Goal: Task Accomplishment & Management: Complete application form

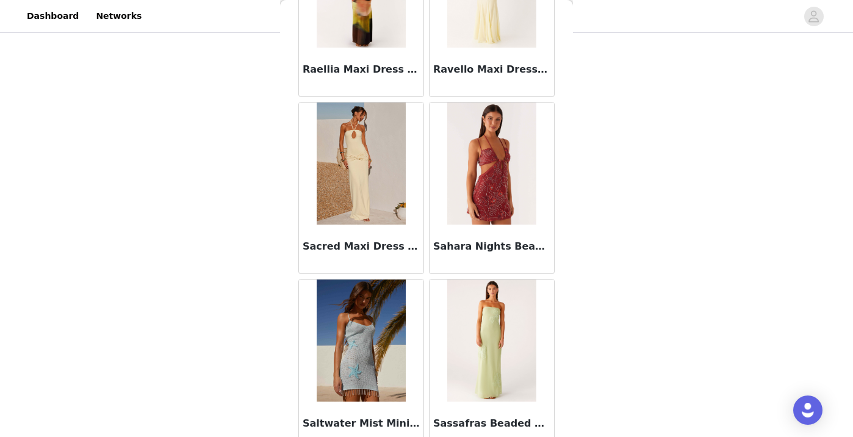
scroll to position [3201, 0]
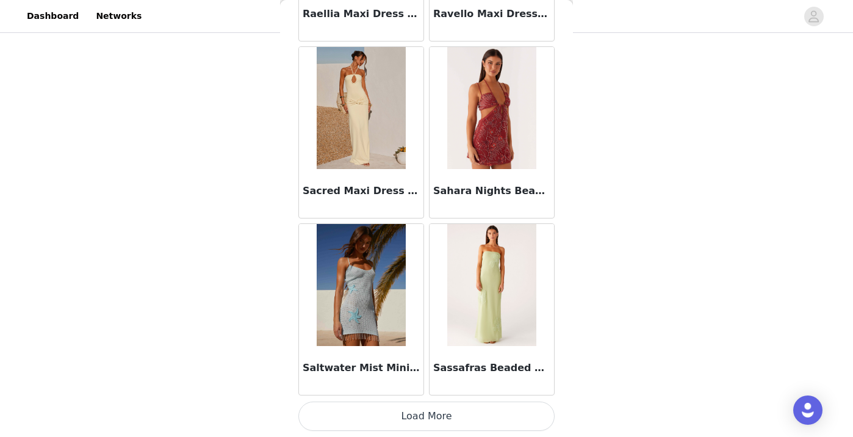
click at [467, 410] on button "Load More" at bounding box center [427, 416] width 256 height 29
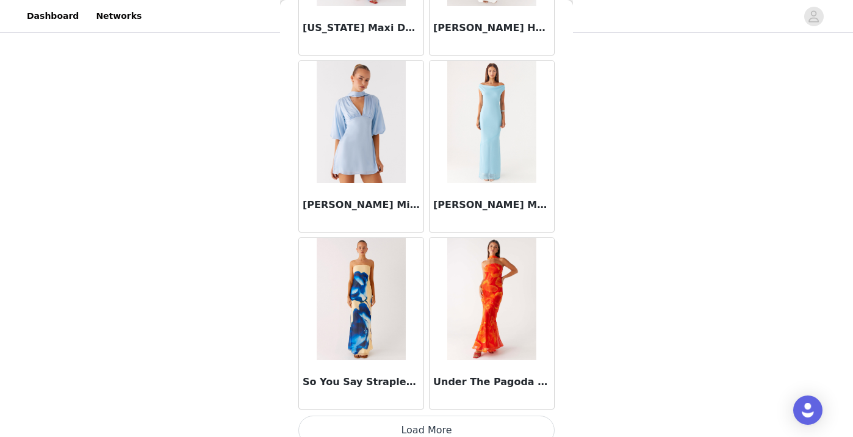
scroll to position [4972, 0]
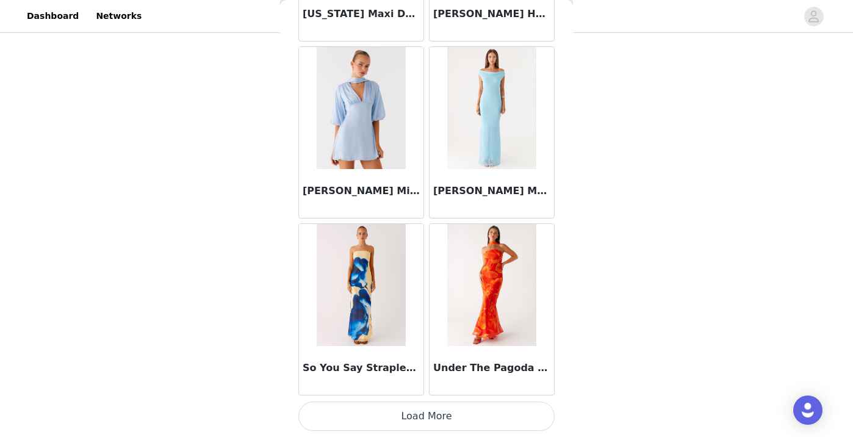
click at [464, 415] on button "Load More" at bounding box center [427, 416] width 256 height 29
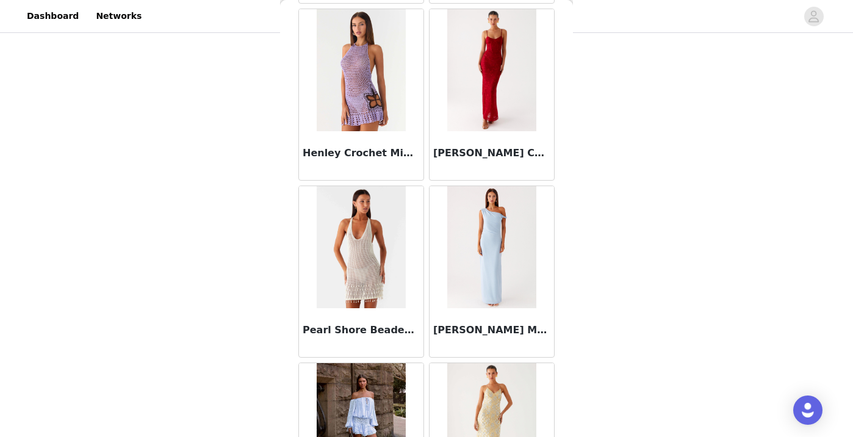
scroll to position [5519, 0]
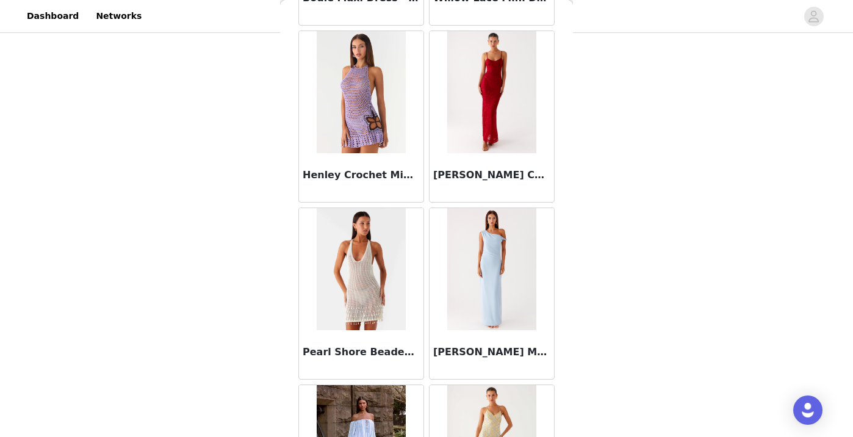
click at [499, 106] on img at bounding box center [491, 92] width 89 height 122
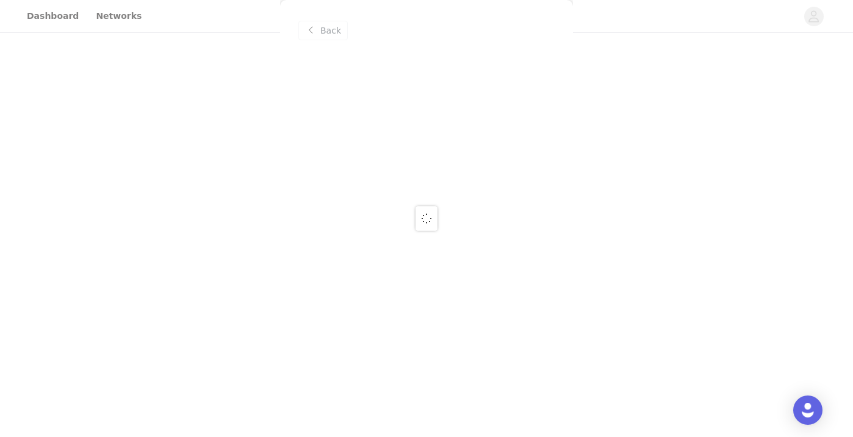
scroll to position [0, 0]
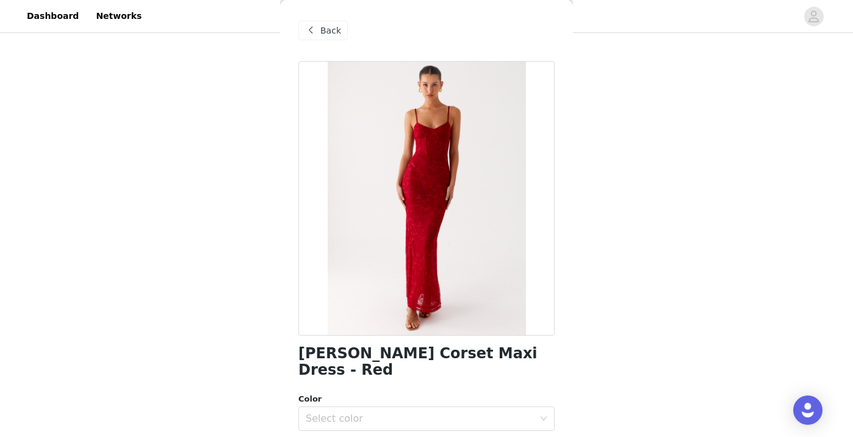
click at [326, 33] on span "Back" at bounding box center [330, 30] width 21 height 13
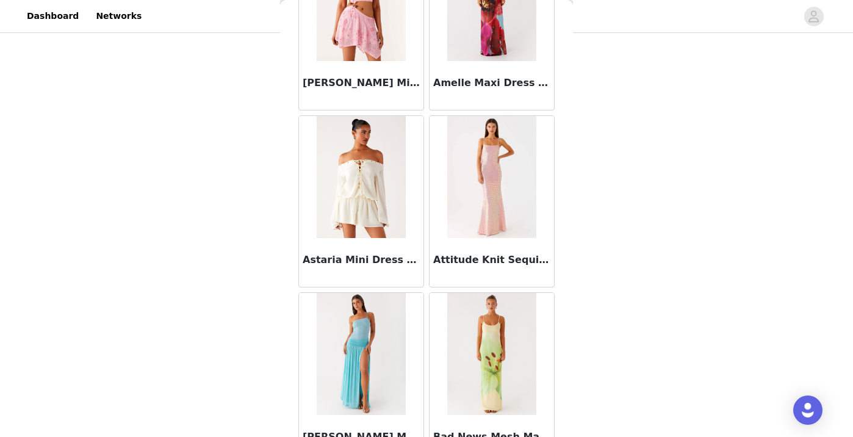
scroll to position [123, 0]
click at [483, 171] on img at bounding box center [491, 176] width 89 height 122
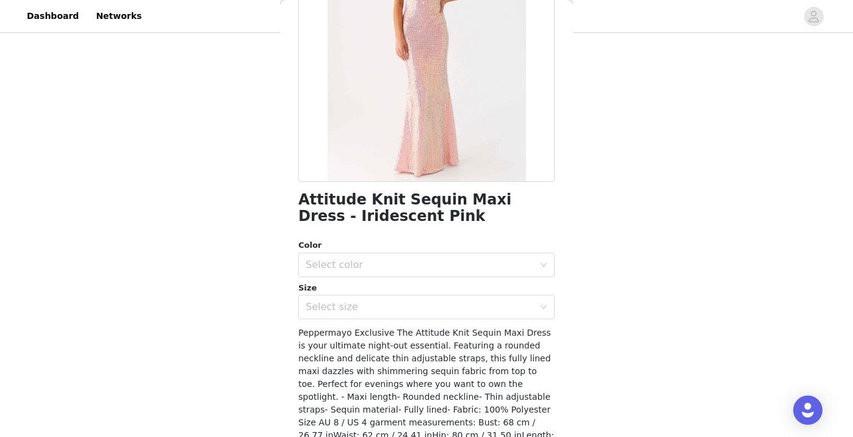
scroll to position [155, 0]
click at [441, 260] on div "Select color" at bounding box center [420, 264] width 228 height 12
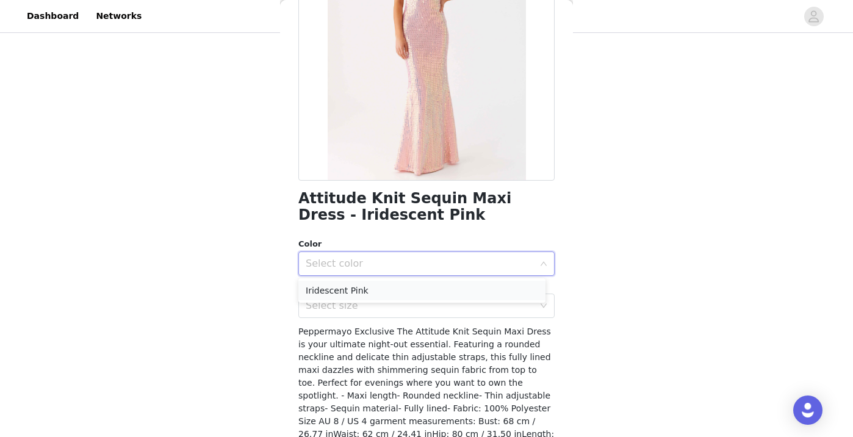
click at [408, 289] on li "Iridescent Pink" at bounding box center [422, 291] width 247 height 20
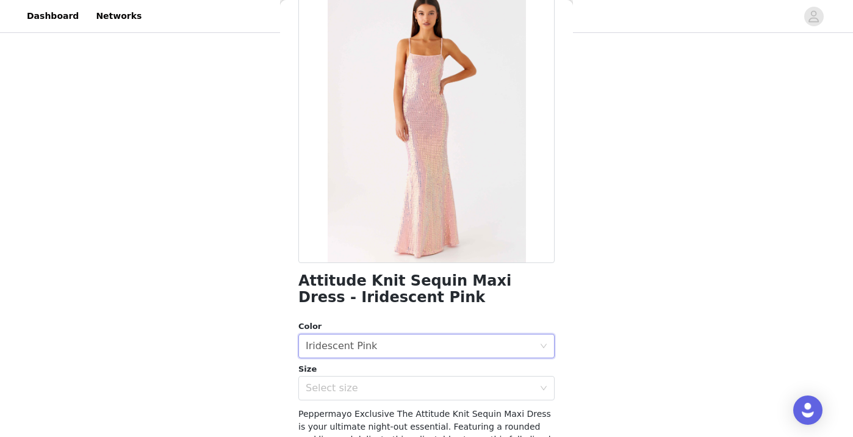
scroll to position [73, 0]
click at [476, 386] on div "Select size" at bounding box center [420, 388] width 228 height 12
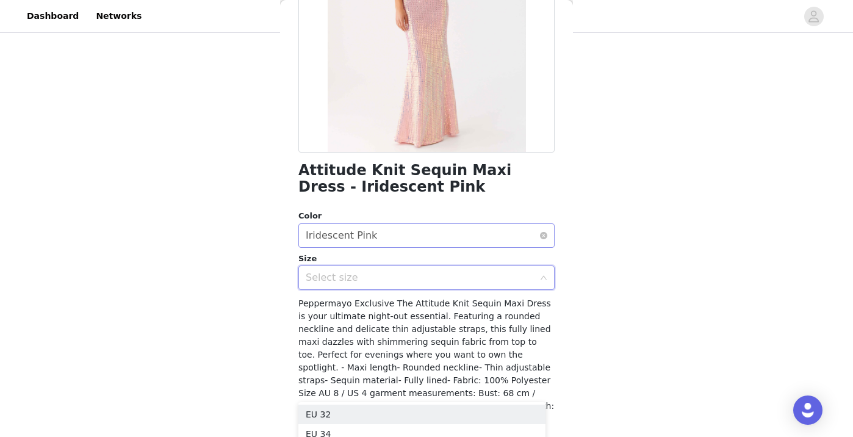
scroll to position [184, 0]
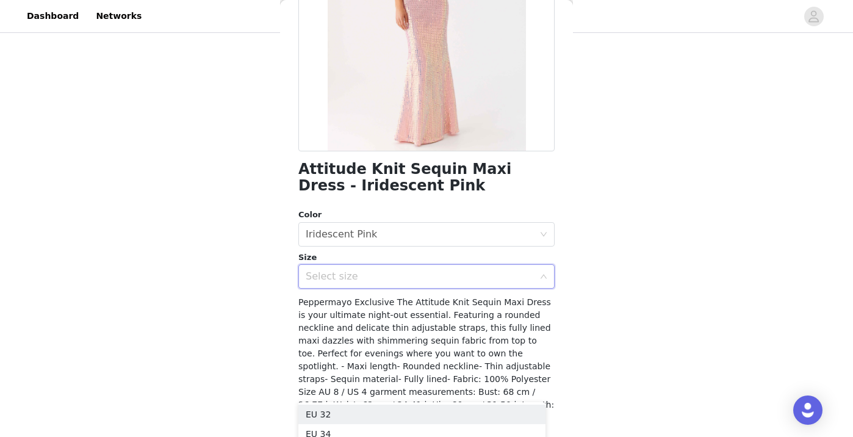
click at [503, 275] on div "Select size" at bounding box center [420, 276] width 228 height 12
click at [507, 272] on div "Select size" at bounding box center [420, 276] width 228 height 12
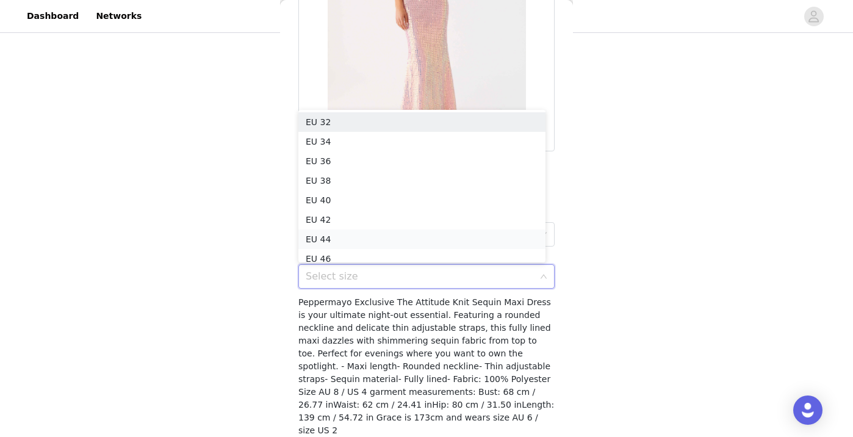
scroll to position [6, 0]
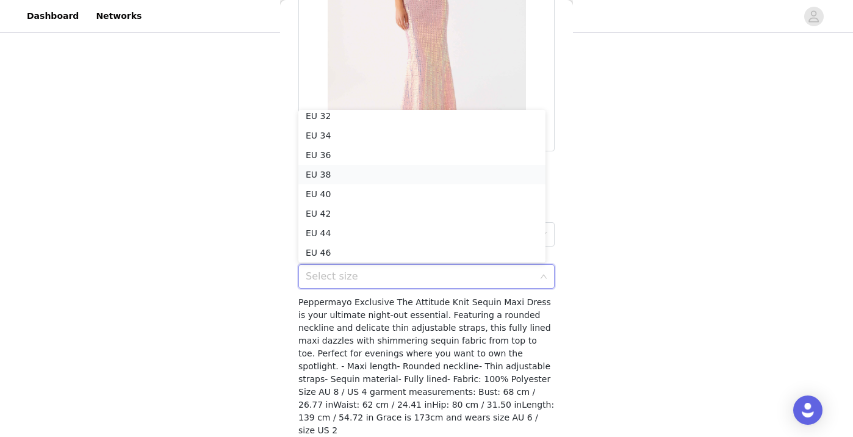
click at [356, 176] on li "EU 38" at bounding box center [422, 175] width 247 height 20
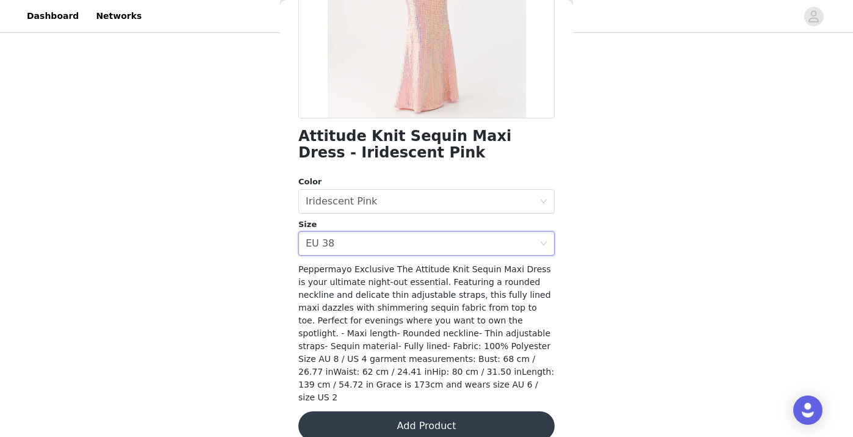
scroll to position [223, 0]
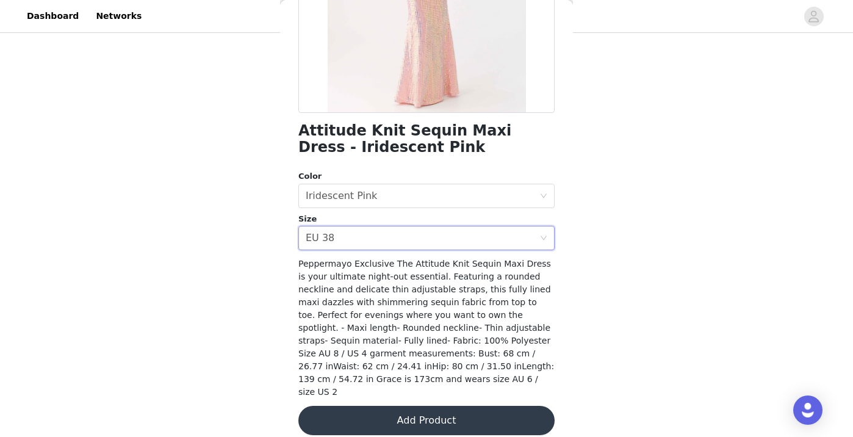
click at [386, 409] on button "Add Product" at bounding box center [427, 420] width 256 height 29
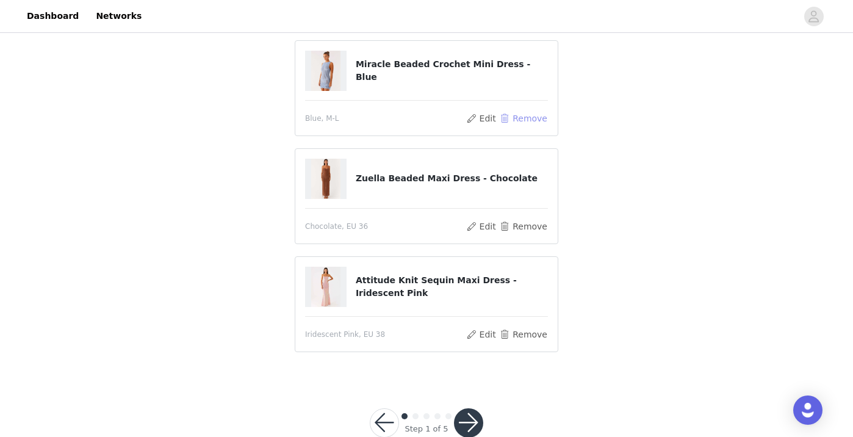
click at [526, 119] on button "Remove" at bounding box center [523, 118] width 49 height 15
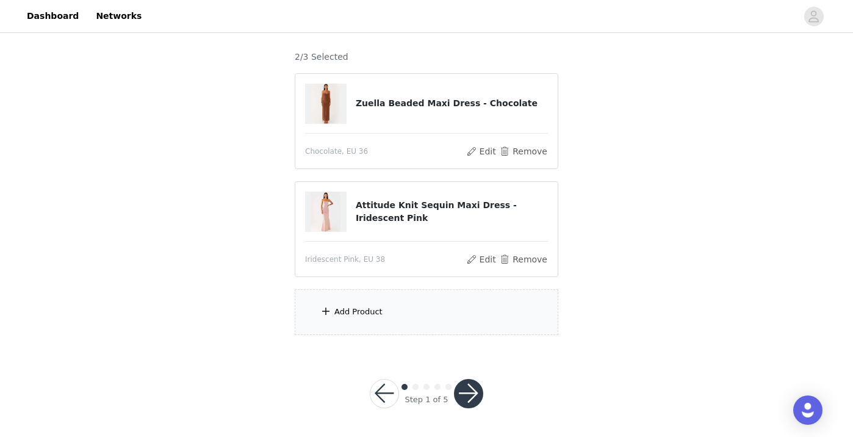
click at [369, 322] on div "Add Product" at bounding box center [427, 312] width 264 height 46
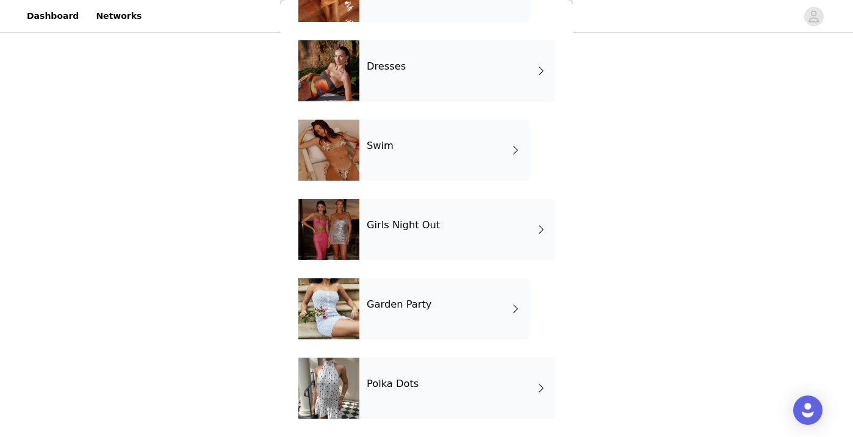
scroll to position [241, 0]
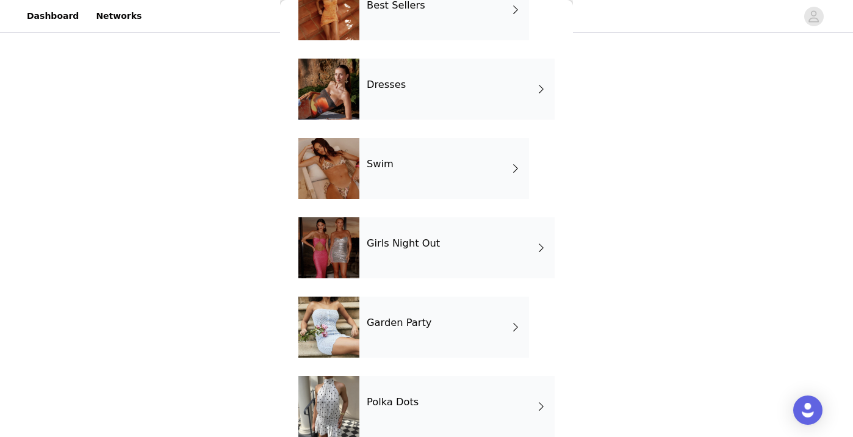
click at [457, 92] on div "Dresses" at bounding box center [457, 89] width 195 height 61
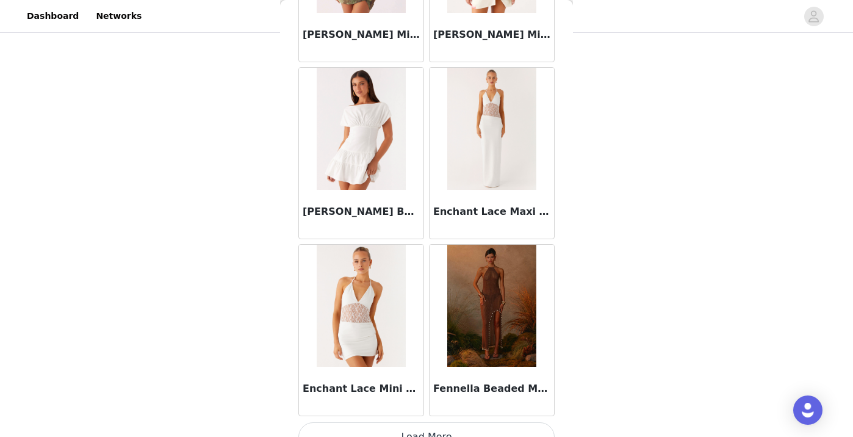
scroll to position [1431, 0]
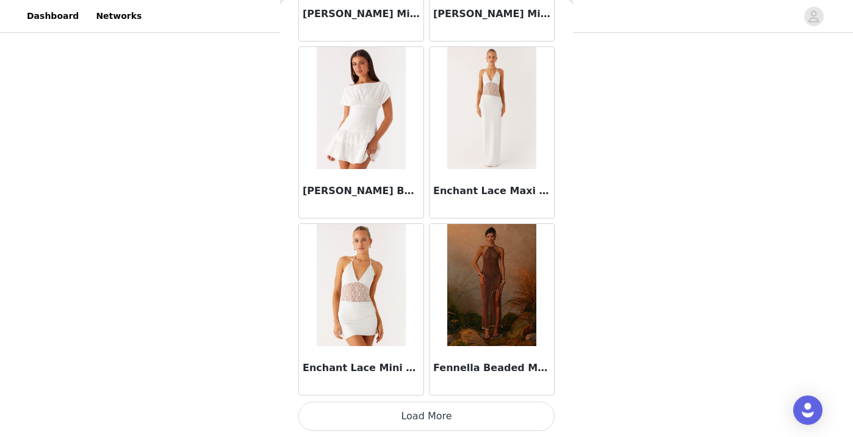
click at [461, 412] on button "Load More" at bounding box center [427, 416] width 256 height 29
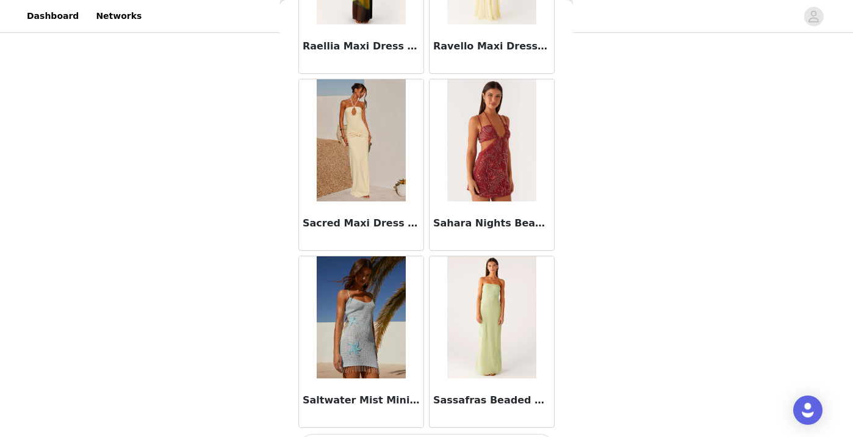
scroll to position [3201, 0]
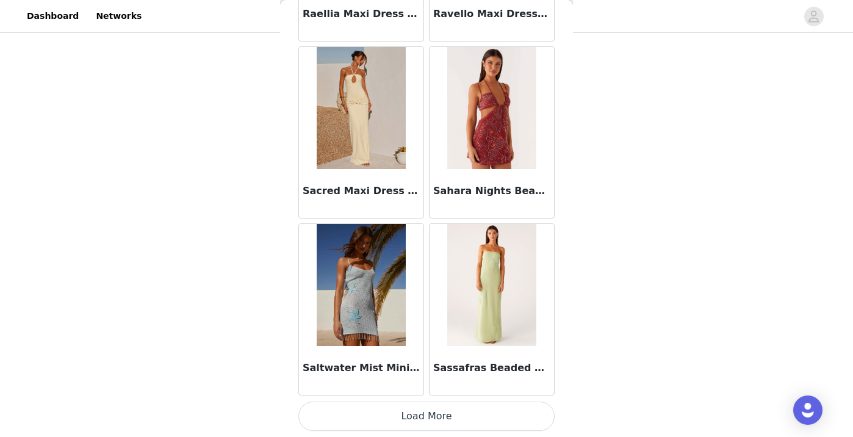
click at [492, 412] on button "Load More" at bounding box center [427, 416] width 256 height 29
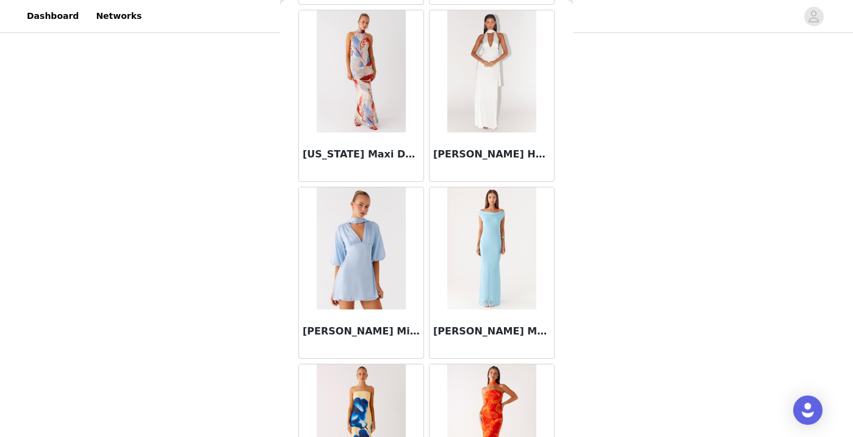
scroll to position [4616, 0]
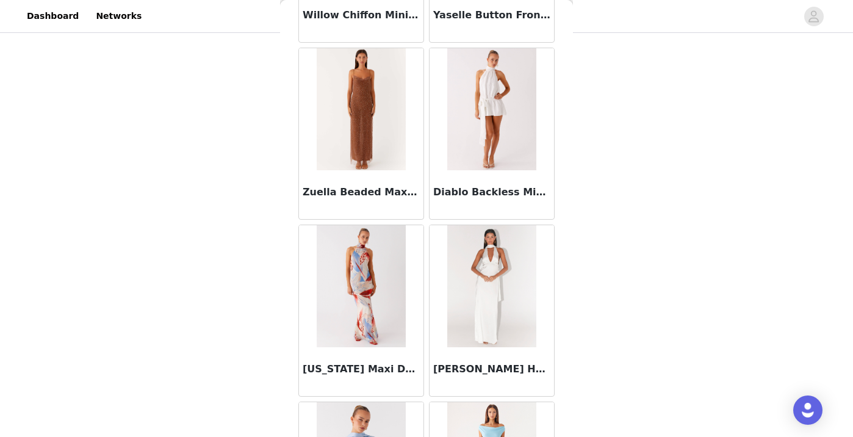
click at [470, 289] on img at bounding box center [491, 286] width 89 height 122
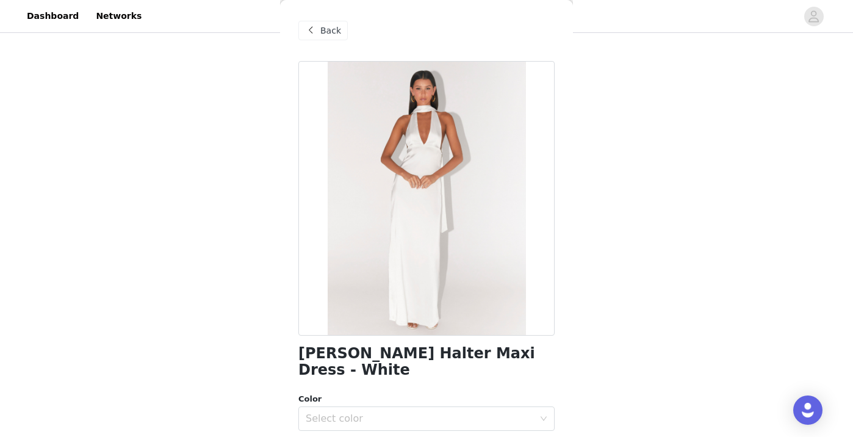
scroll to position [83, 0]
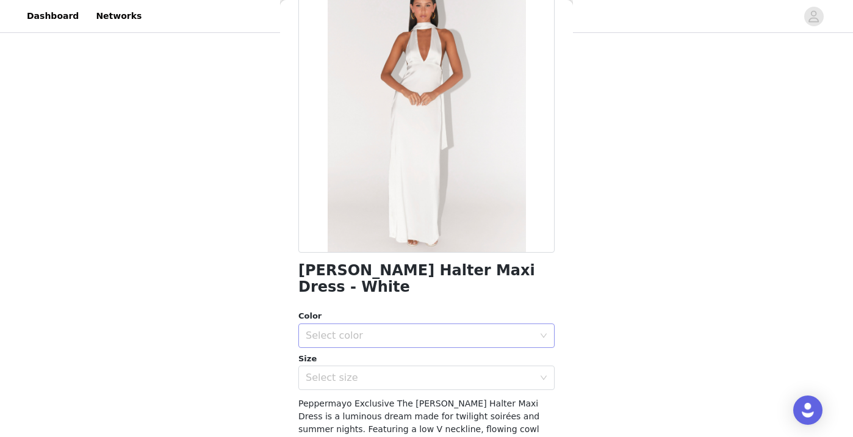
click at [444, 330] on div "Select color" at bounding box center [420, 336] width 228 height 12
click at [418, 330] on div "Select color" at bounding box center [420, 336] width 228 height 12
click at [399, 330] on div "Select color" at bounding box center [420, 336] width 228 height 12
click at [369, 342] on li "White" at bounding box center [422, 346] width 247 height 20
click at [457, 372] on div "Select size" at bounding box center [420, 378] width 228 height 12
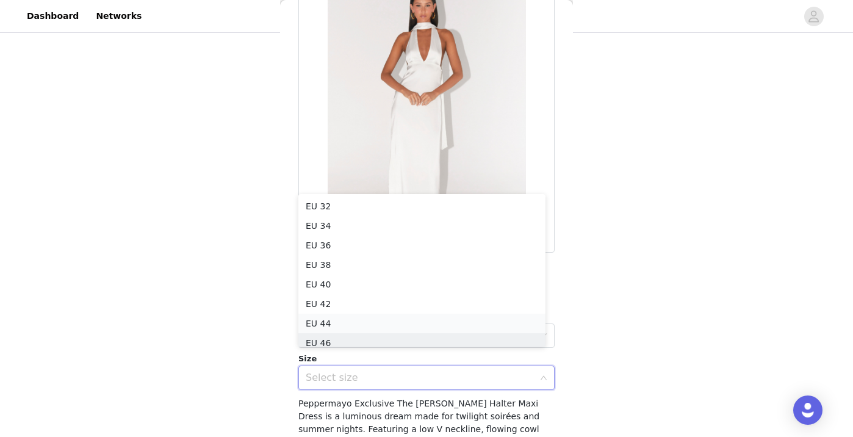
scroll to position [6, 0]
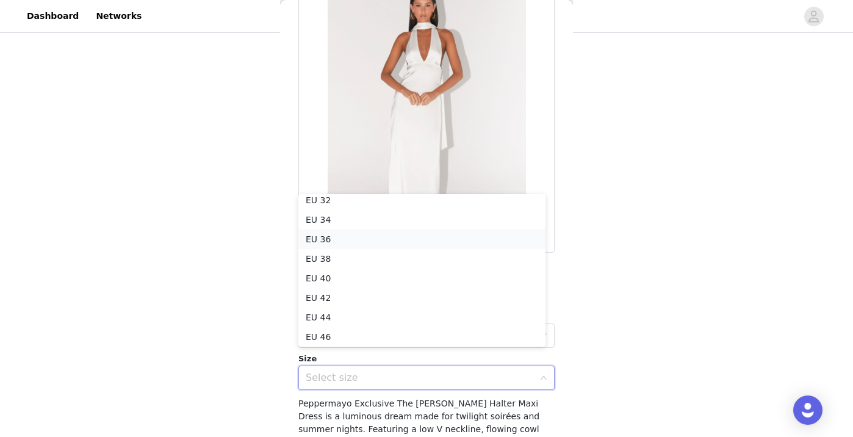
click at [412, 244] on li "EU 36" at bounding box center [422, 240] width 247 height 20
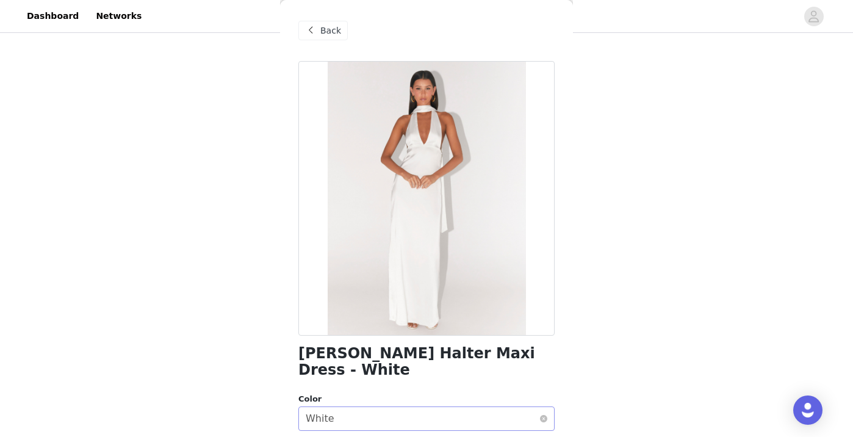
scroll to position [237, 0]
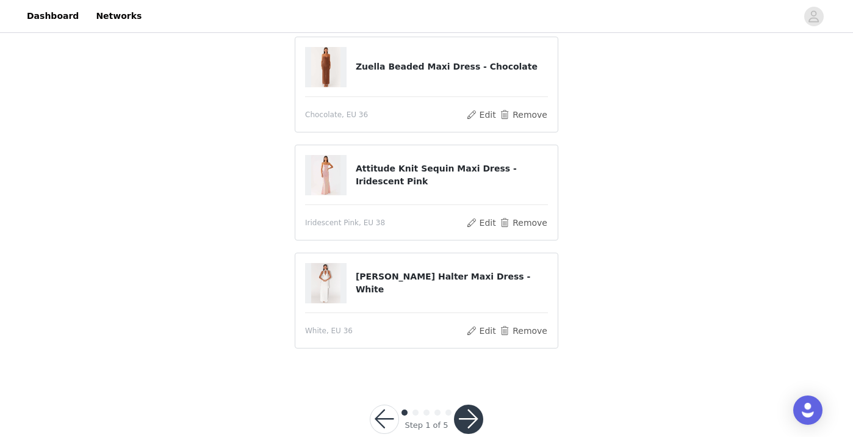
scroll to position [98, 0]
click at [528, 225] on button "Remove" at bounding box center [523, 224] width 49 height 15
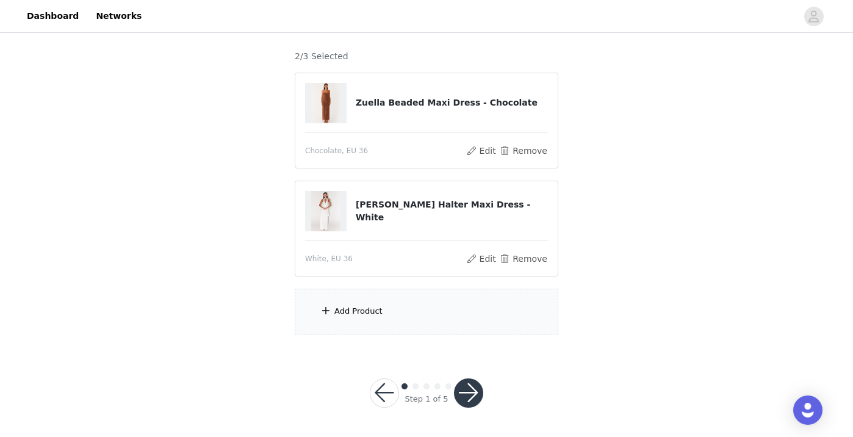
scroll to position [95, 0]
click at [405, 311] on div "Add Product" at bounding box center [427, 312] width 264 height 46
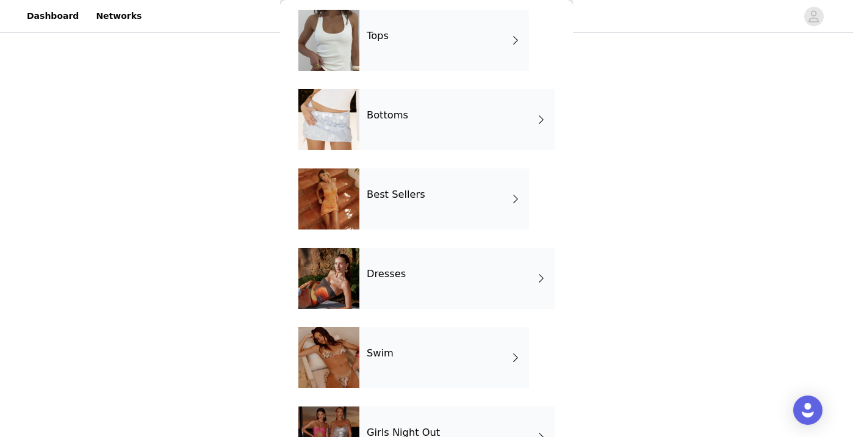
scroll to position [76, 0]
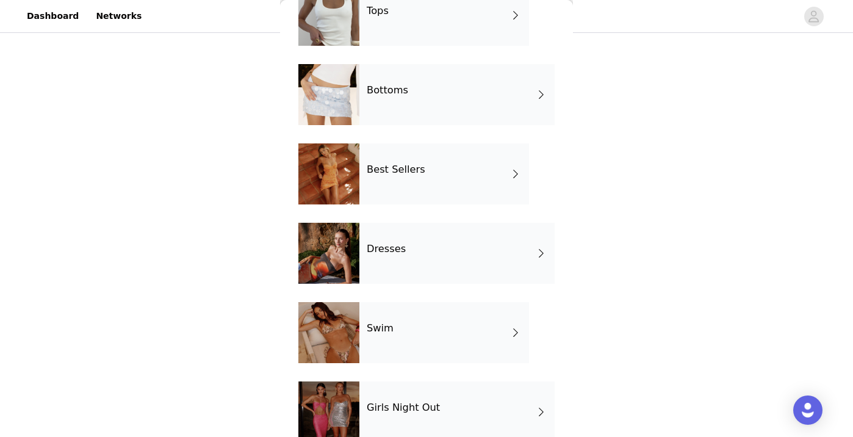
click at [490, 259] on div "Dresses" at bounding box center [457, 253] width 195 height 61
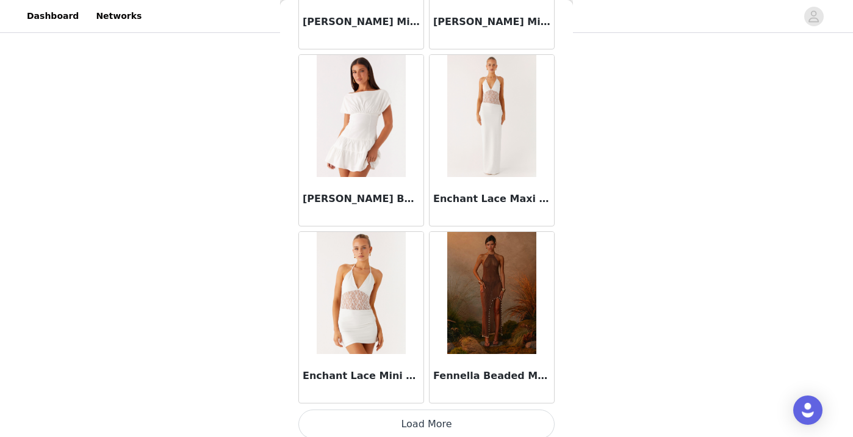
scroll to position [1431, 0]
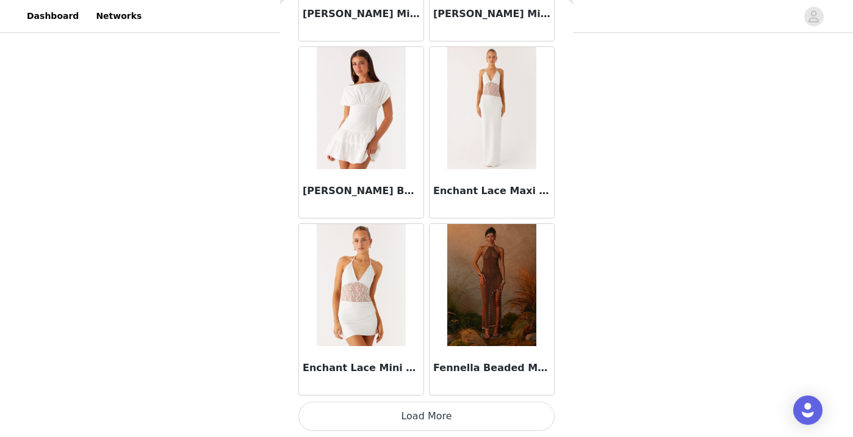
click at [440, 421] on button "Load More" at bounding box center [427, 416] width 256 height 29
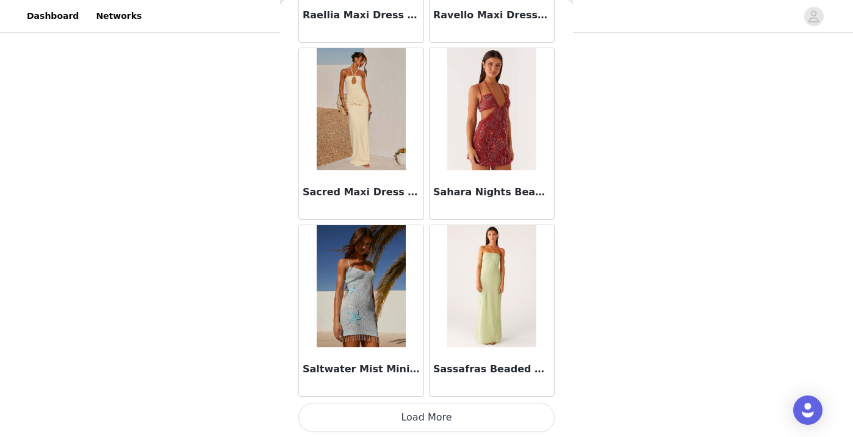
scroll to position [3201, 0]
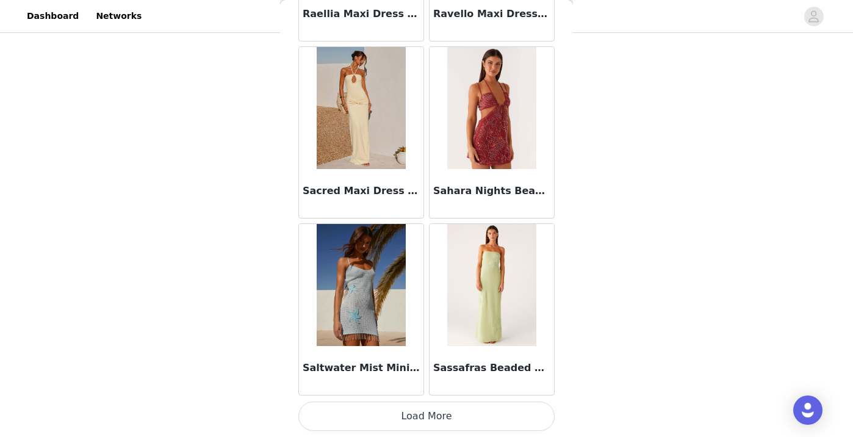
click at [364, 111] on img at bounding box center [361, 108] width 89 height 122
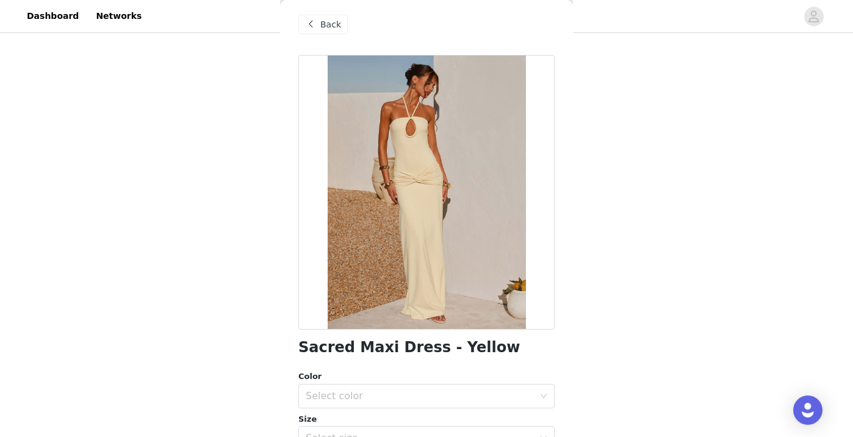
scroll to position [56, 0]
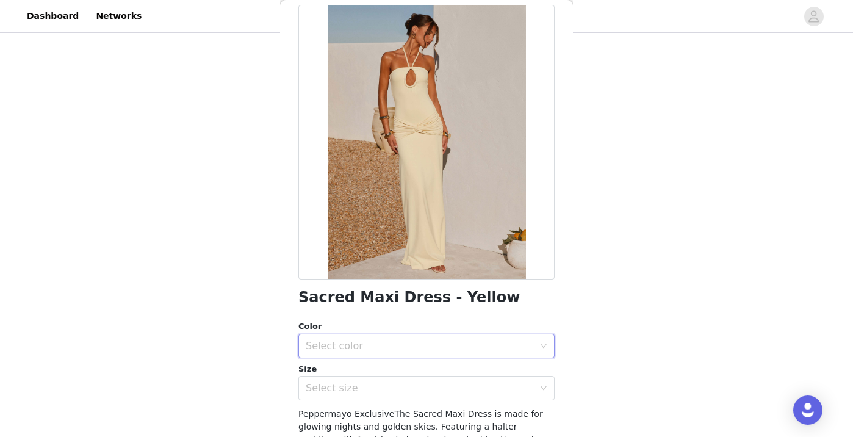
click at [417, 355] on div "Select color" at bounding box center [423, 346] width 234 height 23
click at [380, 369] on li "Yellow" at bounding box center [422, 373] width 247 height 20
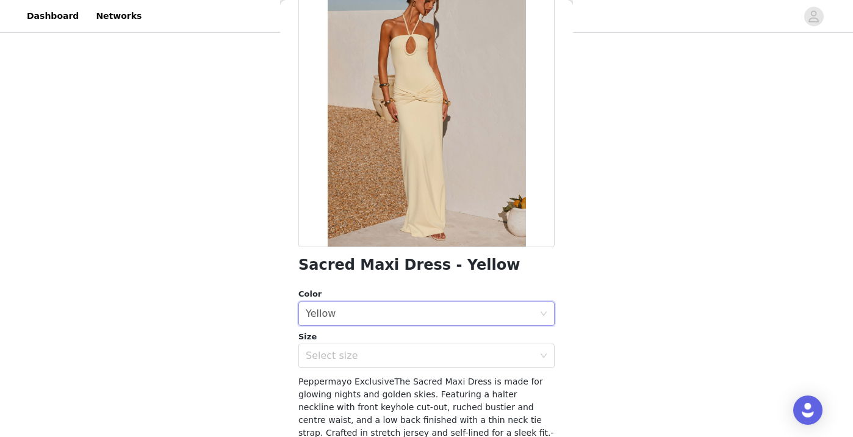
scroll to position [77, 0]
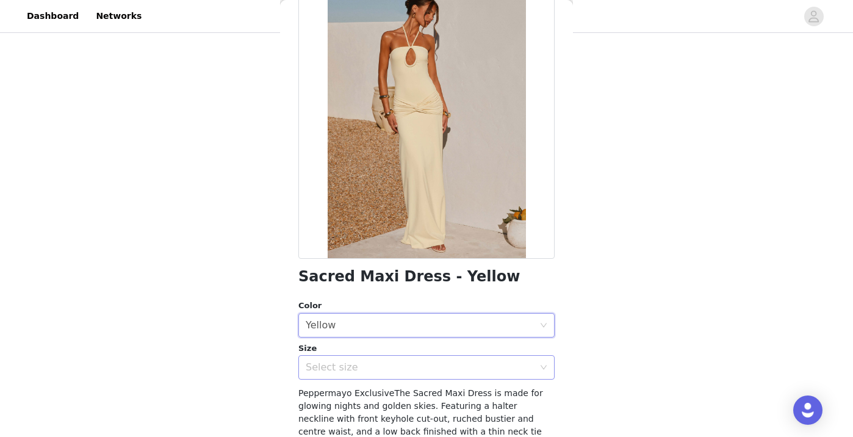
click at [429, 368] on div "Select size" at bounding box center [420, 367] width 228 height 12
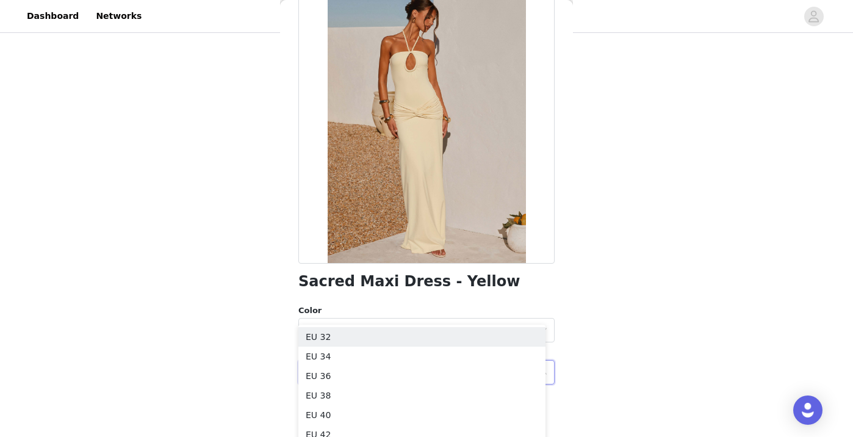
scroll to position [175, 0]
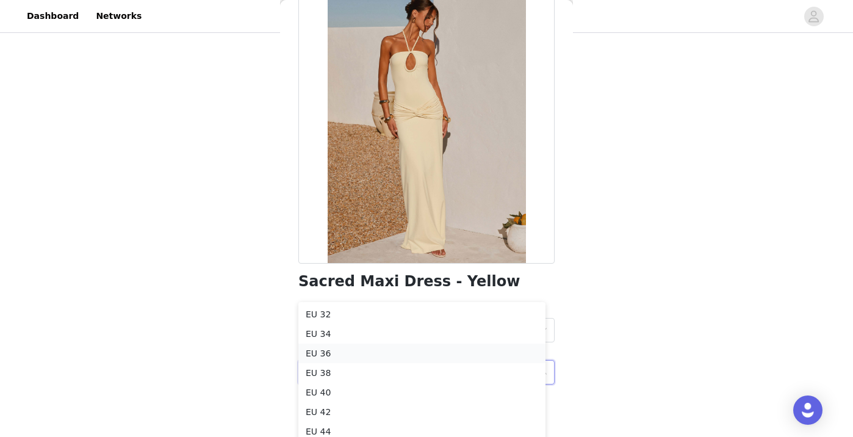
click at [422, 352] on li "EU 36" at bounding box center [422, 354] width 247 height 20
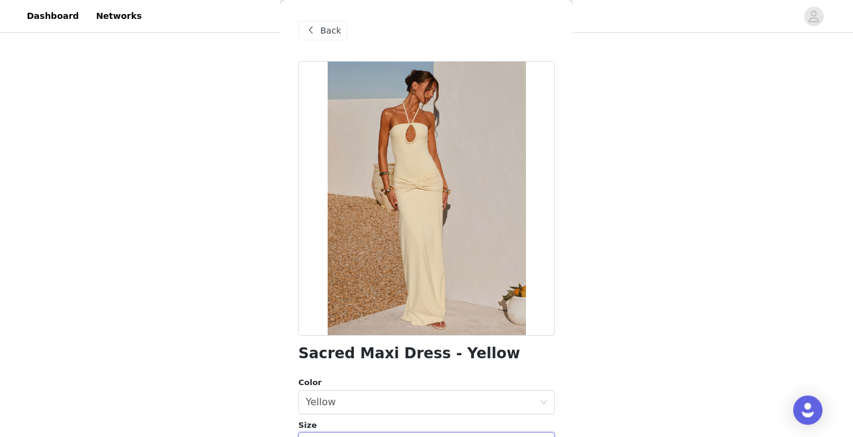
scroll to position [219, 0]
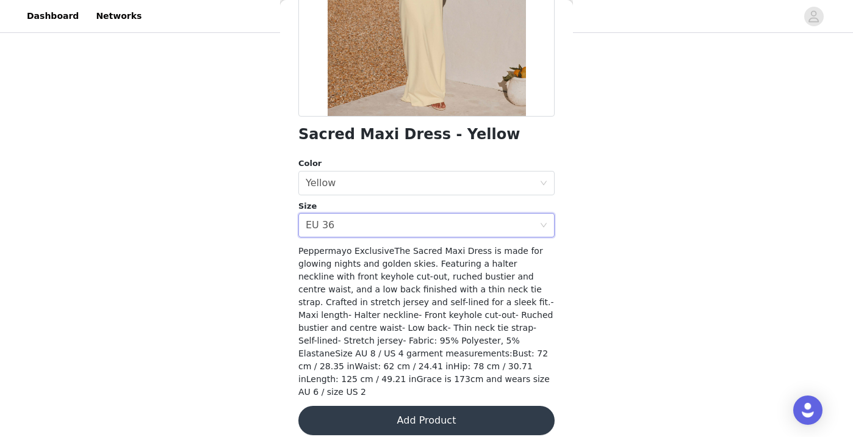
click at [449, 415] on button "Add Product" at bounding box center [427, 420] width 256 height 29
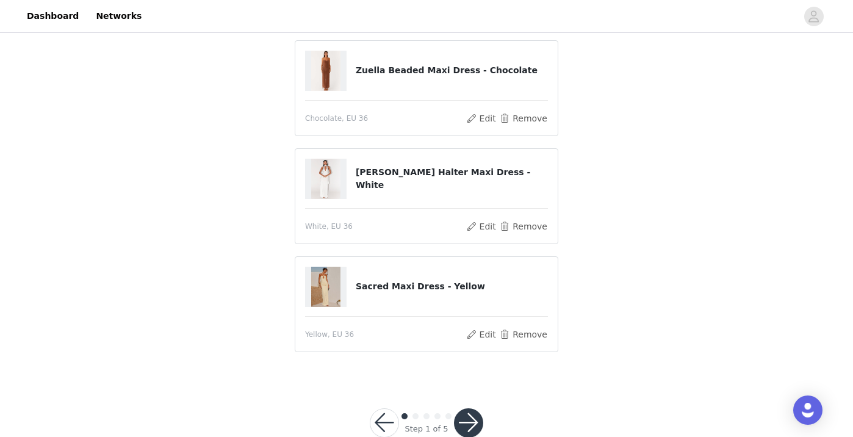
scroll to position [117, 0]
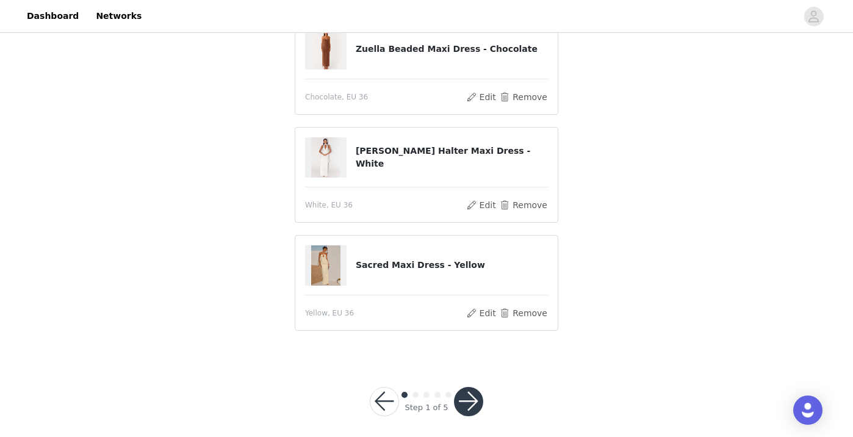
click at [470, 395] on button "button" at bounding box center [468, 401] width 29 height 29
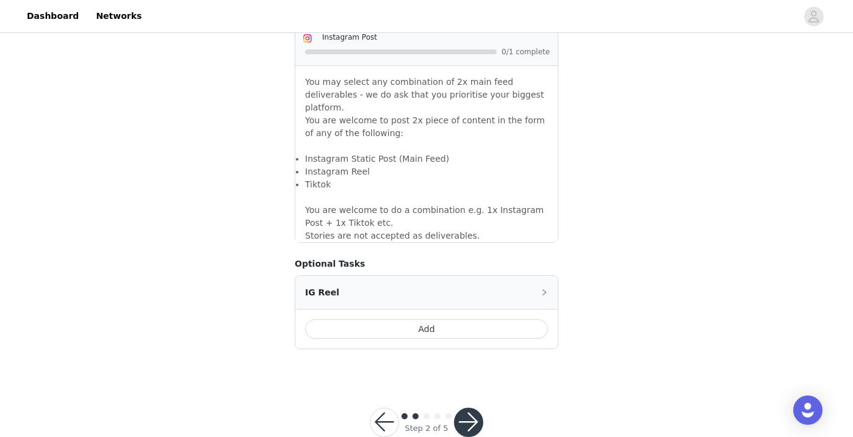
scroll to position [1100, 0]
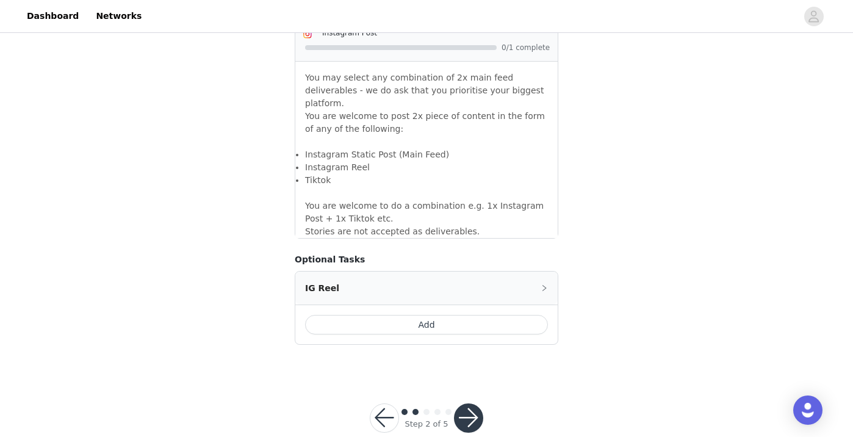
drag, startPoint x: 470, startPoint y: 391, endPoint x: 633, endPoint y: 226, distance: 231.8
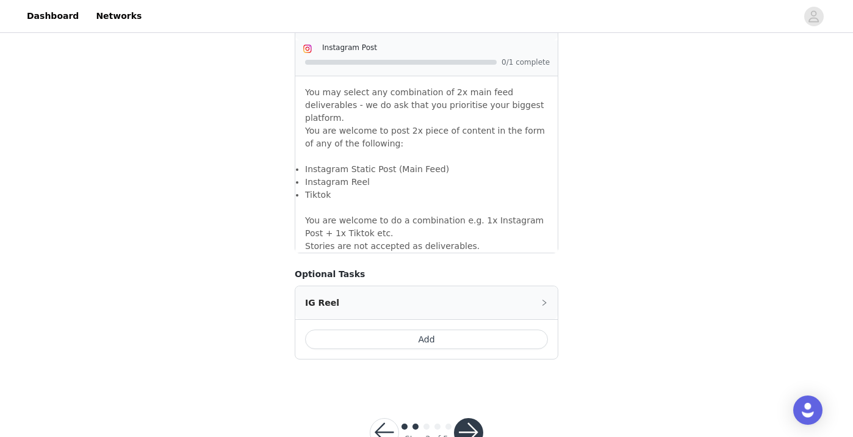
scroll to position [1092, 0]
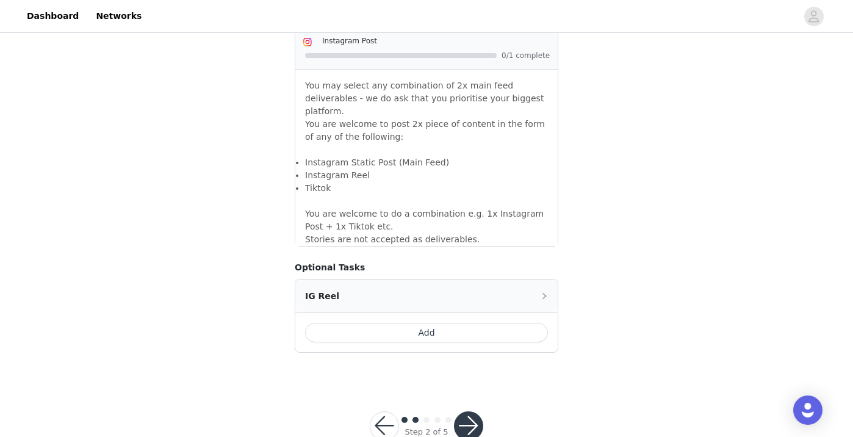
click at [474, 411] on button "button" at bounding box center [468, 425] width 29 height 29
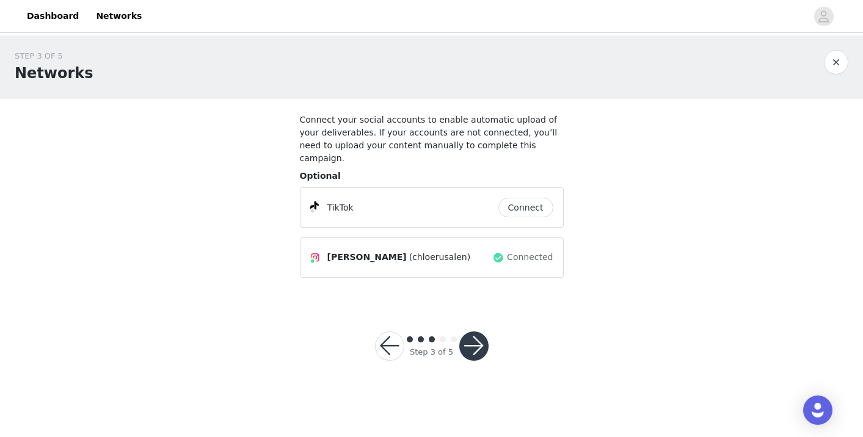
click at [478, 331] on button "button" at bounding box center [473, 345] width 29 height 29
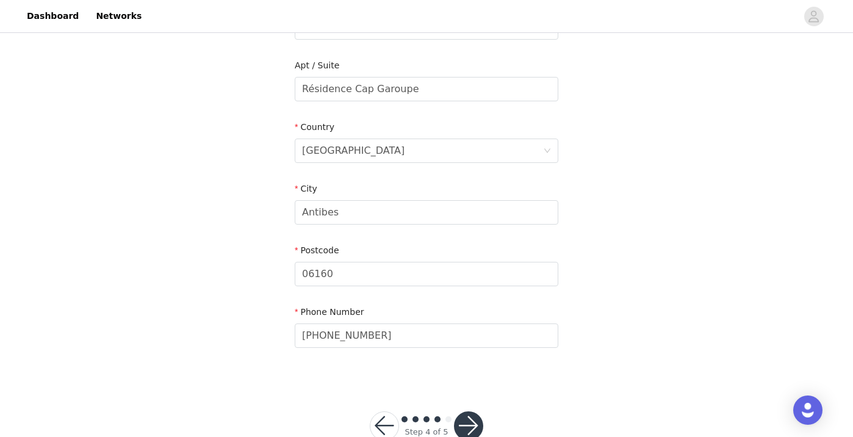
scroll to position [272, 0]
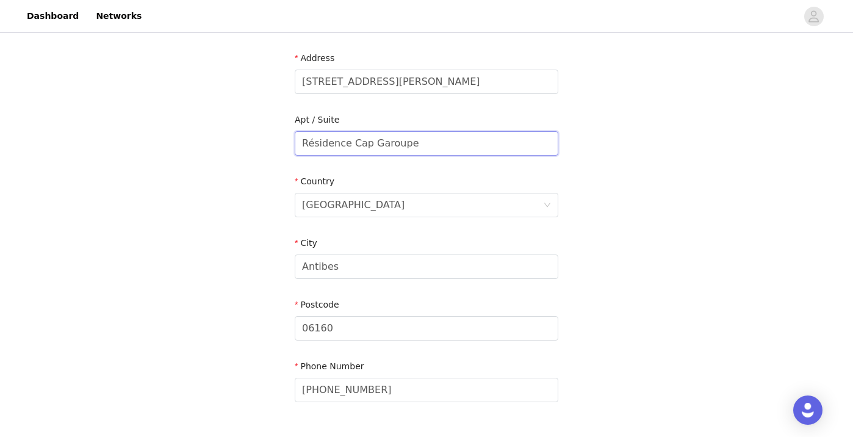
drag, startPoint x: 429, startPoint y: 139, endPoint x: 288, endPoint y: 137, distance: 141.6
click at [288, 137] on section "Please ensure you are putting your Suburb in the City section or this proposal …" at bounding box center [426, 132] width 293 height 610
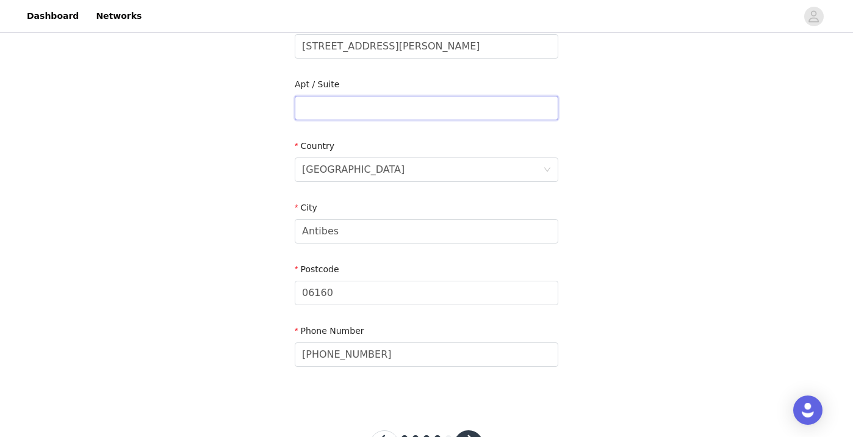
scroll to position [359, 0]
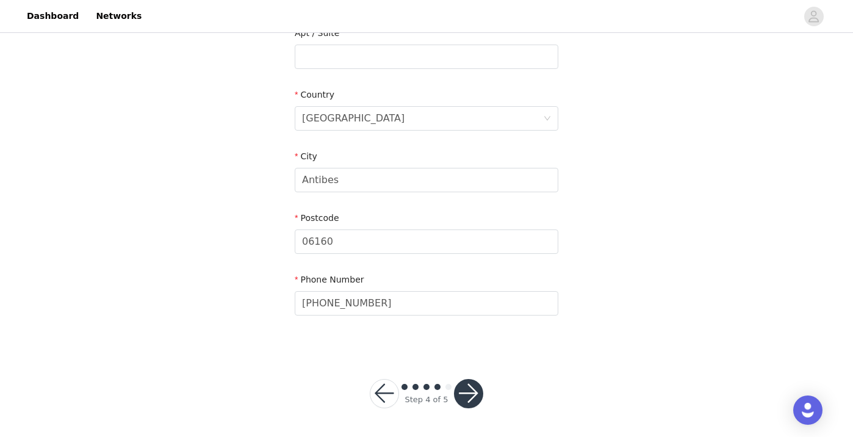
click at [464, 392] on button "button" at bounding box center [468, 393] width 29 height 29
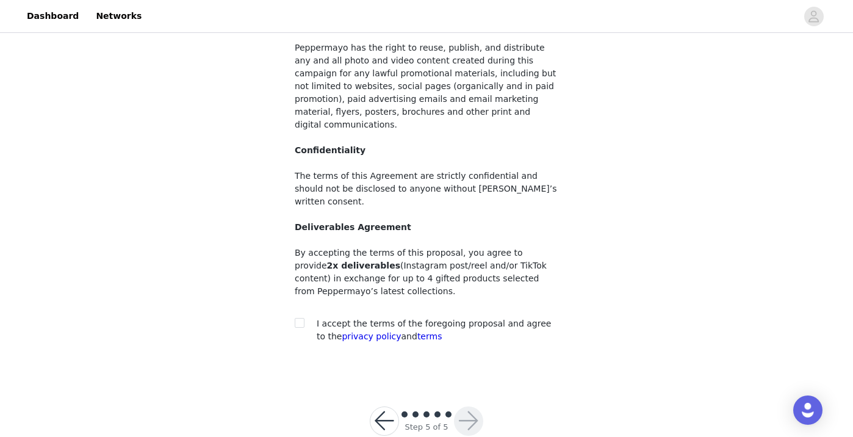
scroll to position [127, 0]
click at [296, 316] on input "checkbox" at bounding box center [299, 320] width 9 height 9
checkbox input "true"
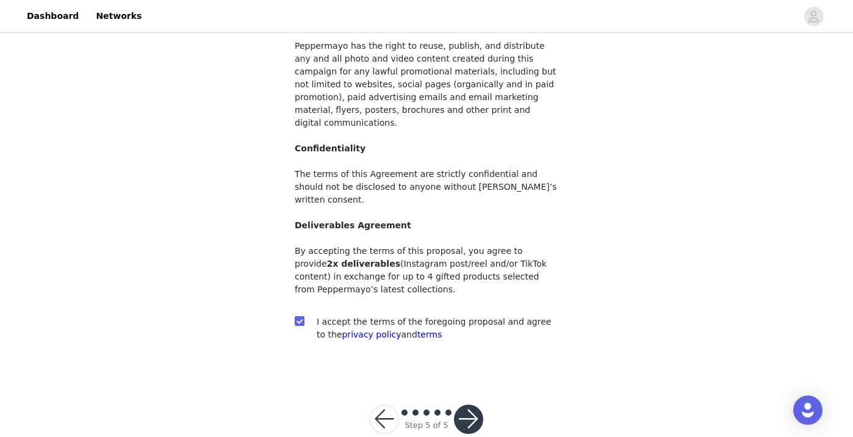
click at [473, 405] on button "button" at bounding box center [468, 419] width 29 height 29
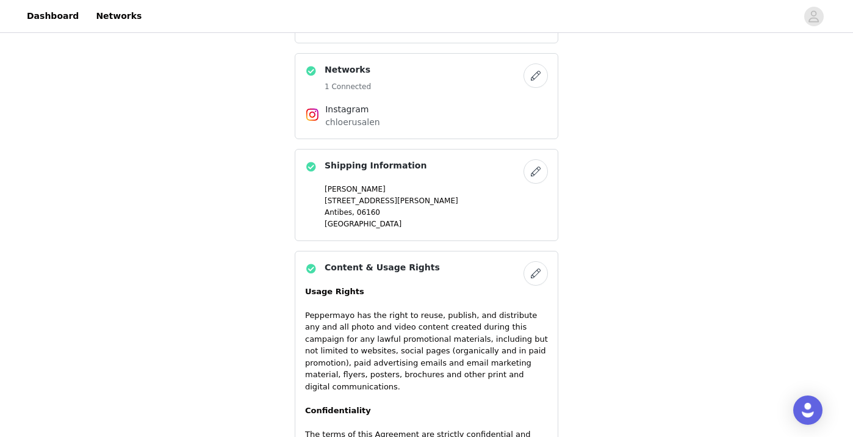
scroll to position [860, 0]
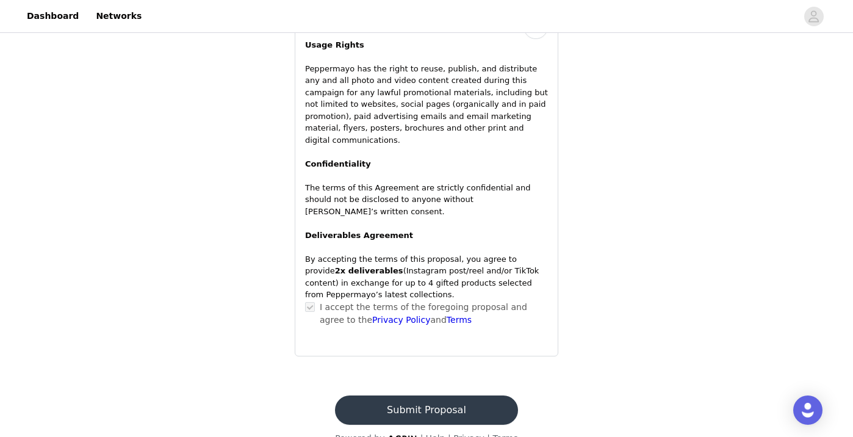
click at [452, 396] on button "Submit Proposal" at bounding box center [426, 410] width 183 height 29
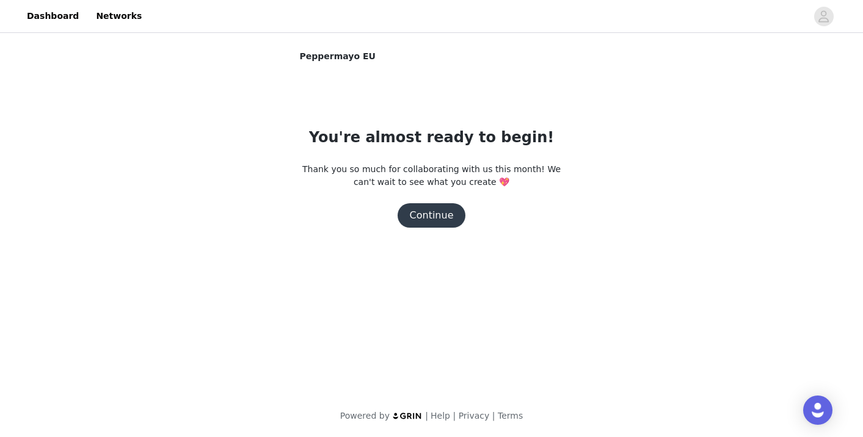
click at [429, 214] on button "Continue" at bounding box center [431, 215] width 68 height 24
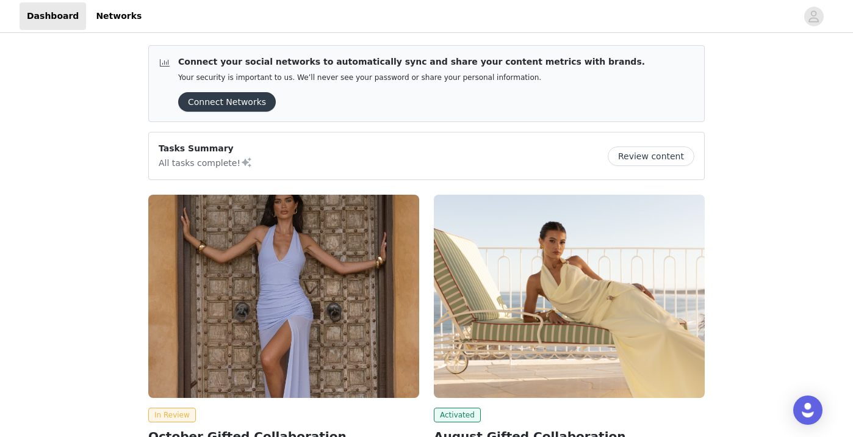
click at [675, 154] on button "Review content" at bounding box center [651, 157] width 87 height 20
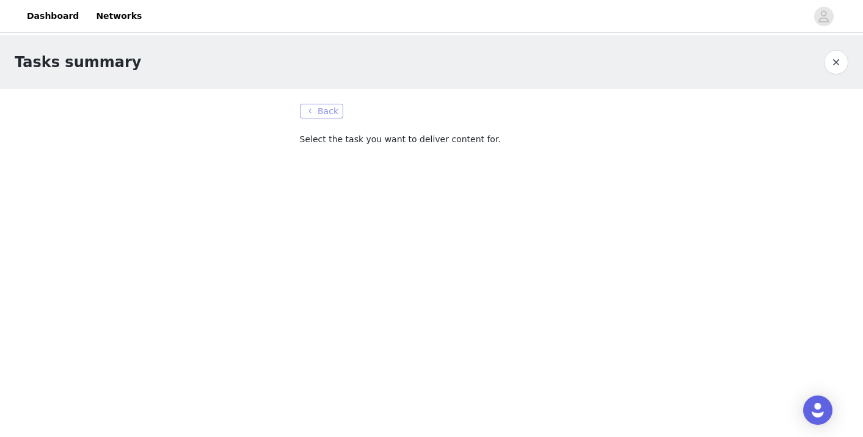
click at [327, 109] on button "Back" at bounding box center [322, 111] width 44 height 15
